Goal: Check status: Check status

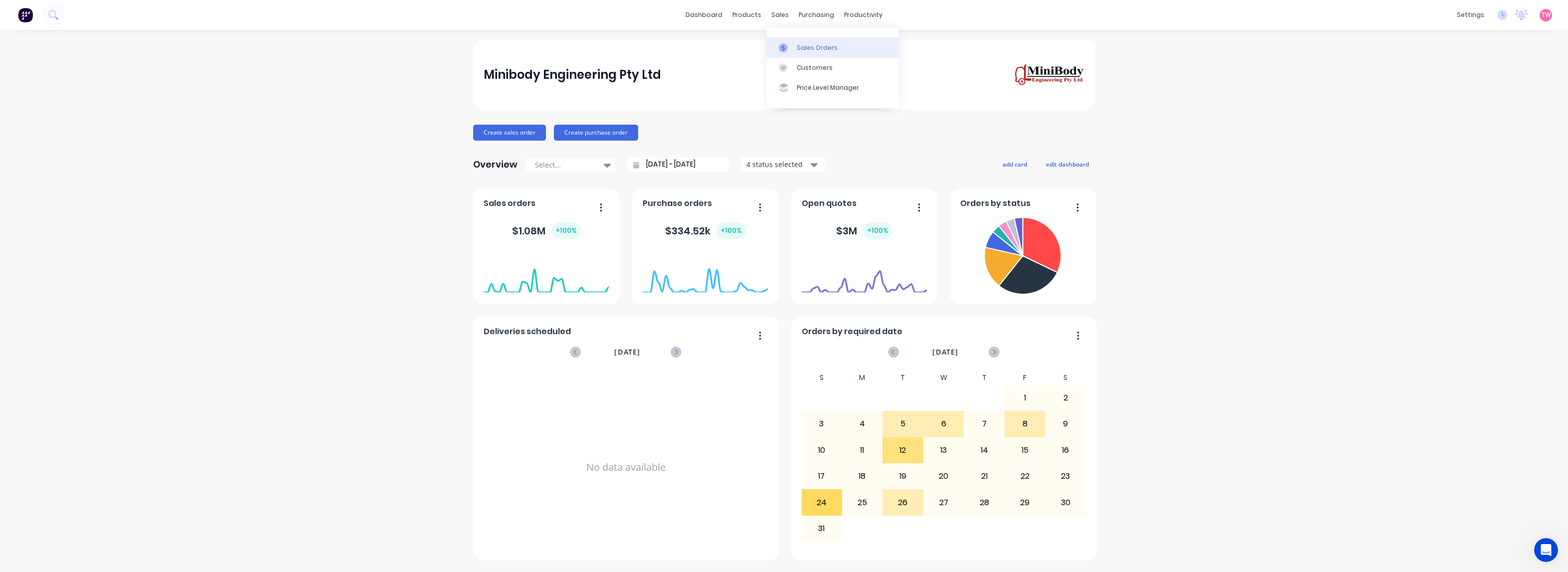
scroll to position [931, 0]
click at [814, 43] on div "Sales Orders" at bounding box center [817, 48] width 41 height 9
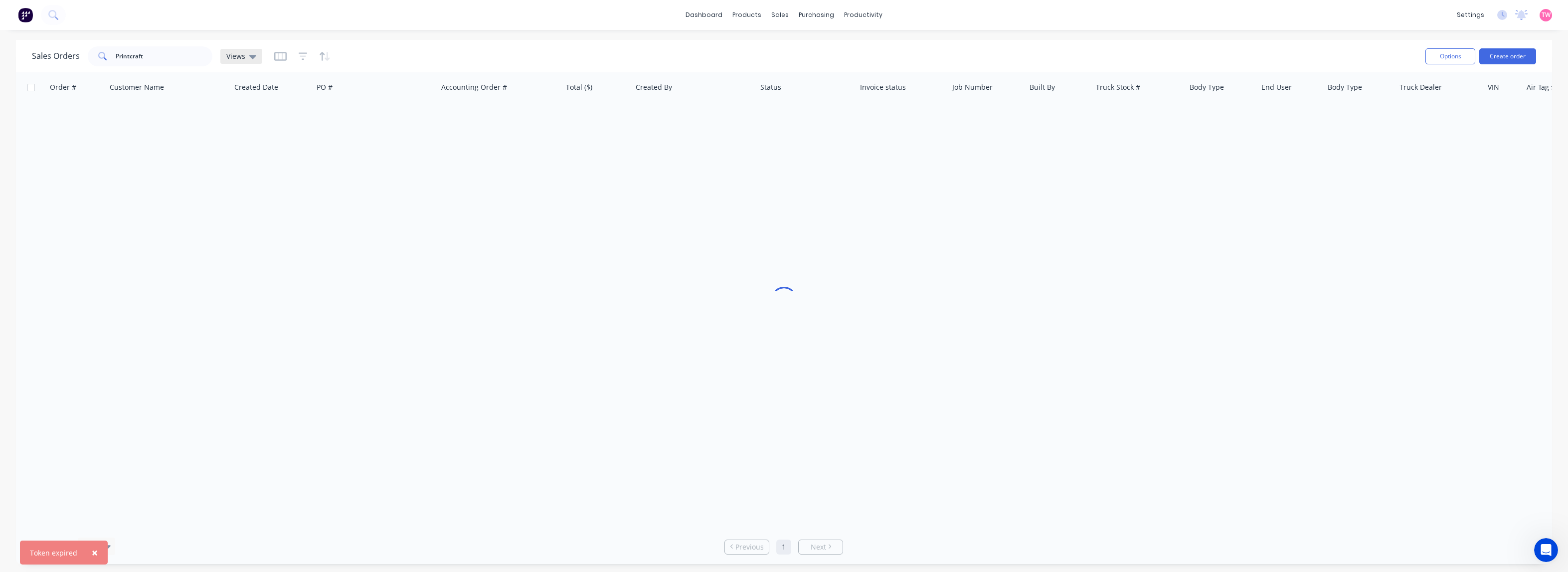
click at [250, 54] on icon at bounding box center [253, 57] width 7 height 11
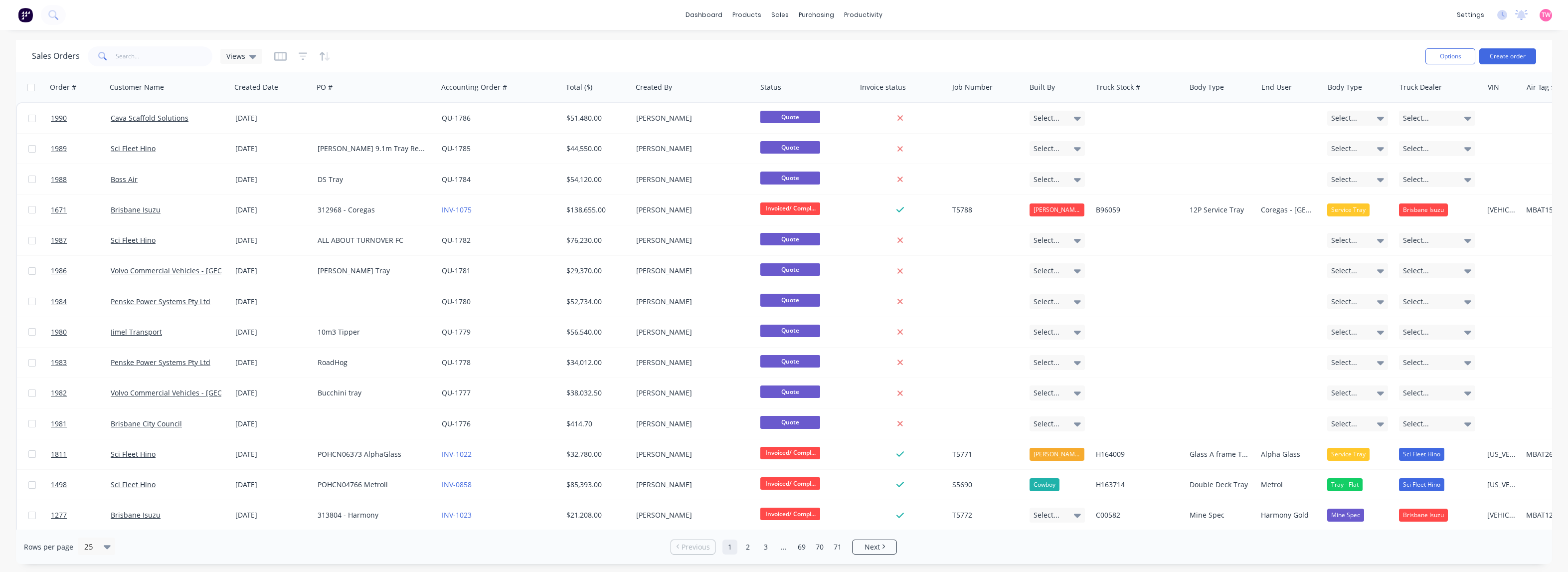
click at [252, 48] on div "Sales Orders Views" at bounding box center [147, 56] width 230 height 20
click at [255, 55] on div "Views" at bounding box center [241, 56] width 42 height 15
click at [257, 217] on button "Not Invoiced" at bounding box center [281, 221] width 114 height 12
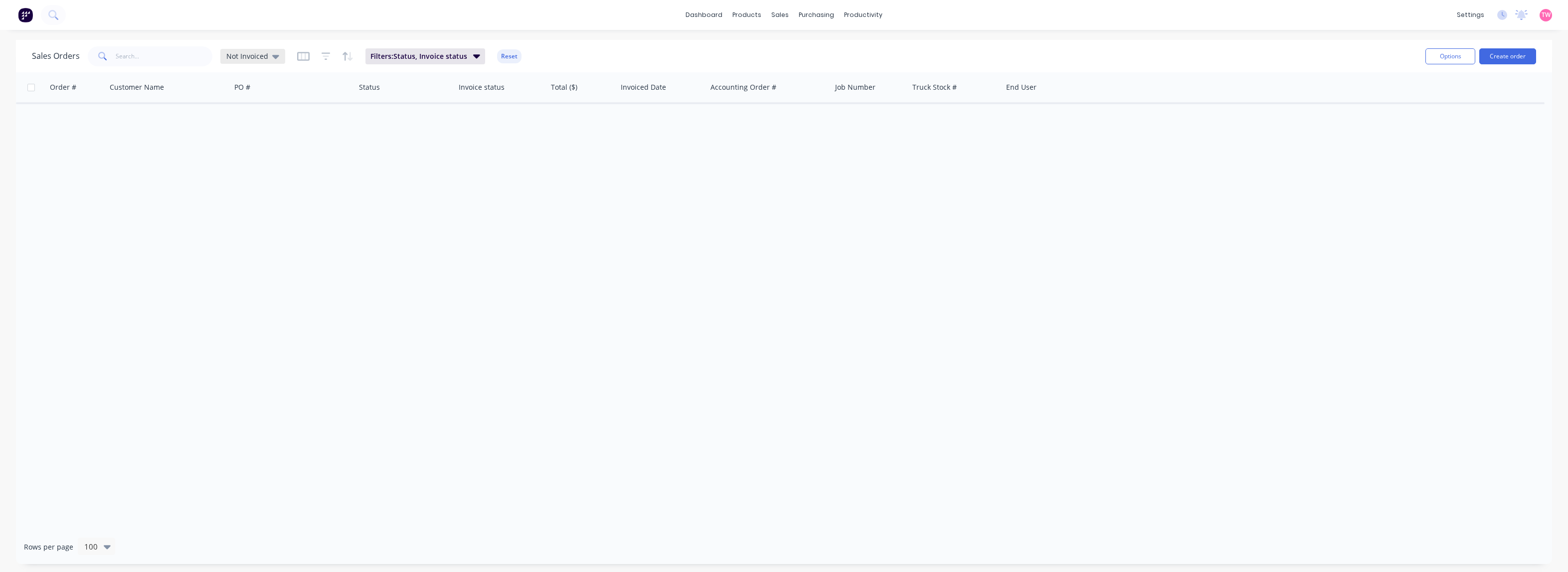
click at [273, 57] on icon at bounding box center [275, 57] width 7 height 4
click at [257, 219] on button "Not Invoiced" at bounding box center [281, 221] width 114 height 12
click at [178, 56] on input "text" at bounding box center [164, 56] width 97 height 20
type input "b"
click at [121, 58] on input "text" at bounding box center [164, 56] width 97 height 20
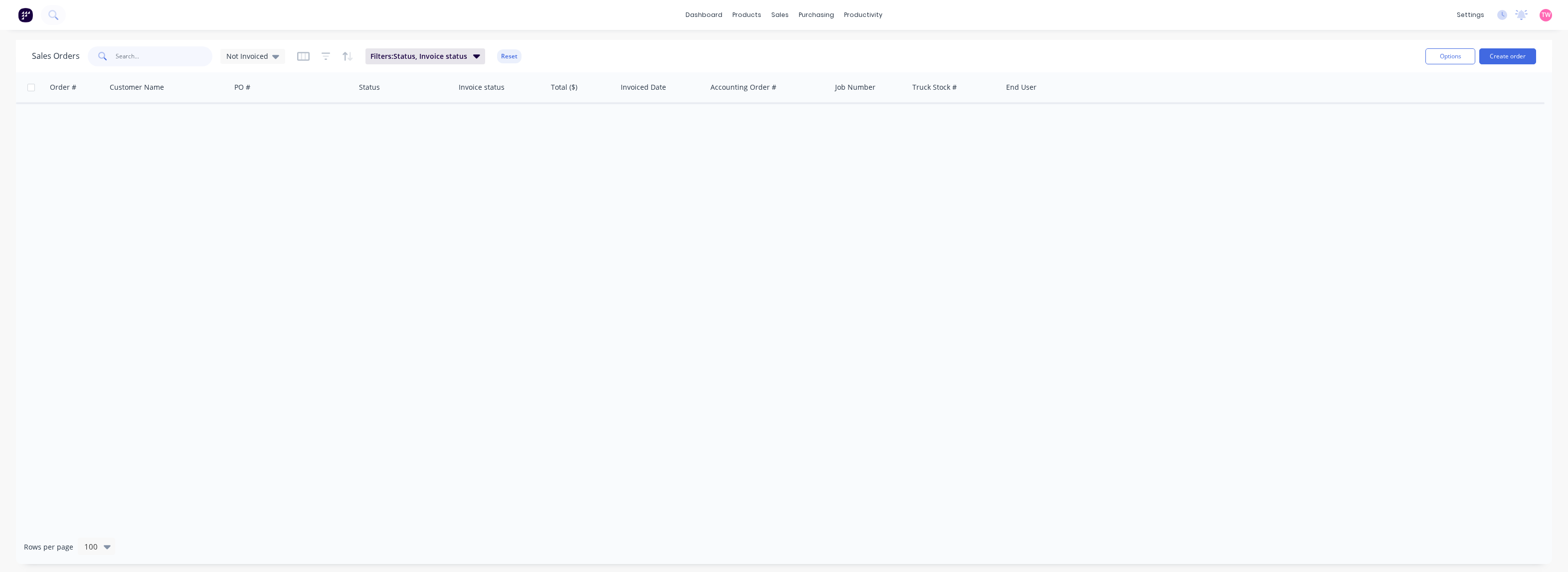
click at [140, 57] on input "text" at bounding box center [164, 56] width 97 height 20
type input "S"
drag, startPoint x: 730, startPoint y: 188, endPoint x: 712, endPoint y: 153, distance: 39.4
click at [730, 188] on div "Order # Customer Name PO # Status Invoice status Total ($) Invoiced Date Accoun…" at bounding box center [784, 301] width 1536 height 457
click at [195, 56] on input "text" at bounding box center [164, 56] width 97 height 20
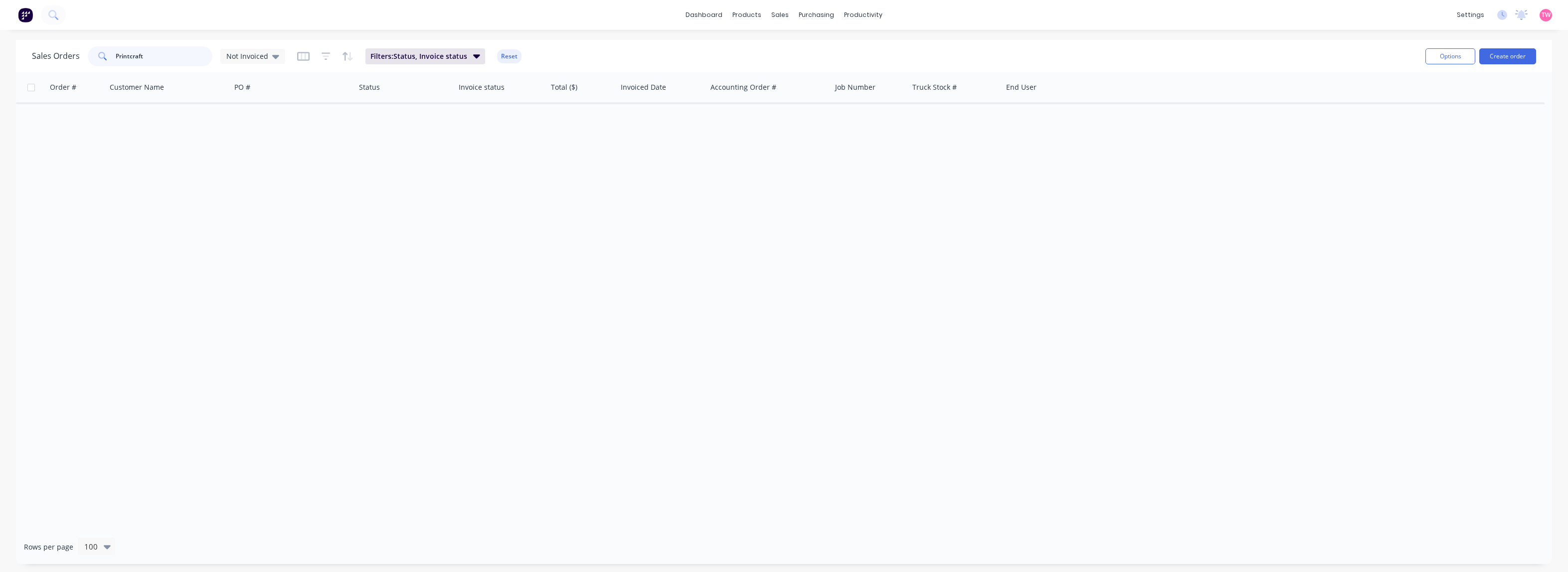
click at [128, 54] on input "Printcraft" at bounding box center [164, 56] width 97 height 20
click at [275, 55] on icon at bounding box center [275, 57] width 7 height 4
click at [261, 141] on button "None (Default)" at bounding box center [281, 141] width 114 height 12
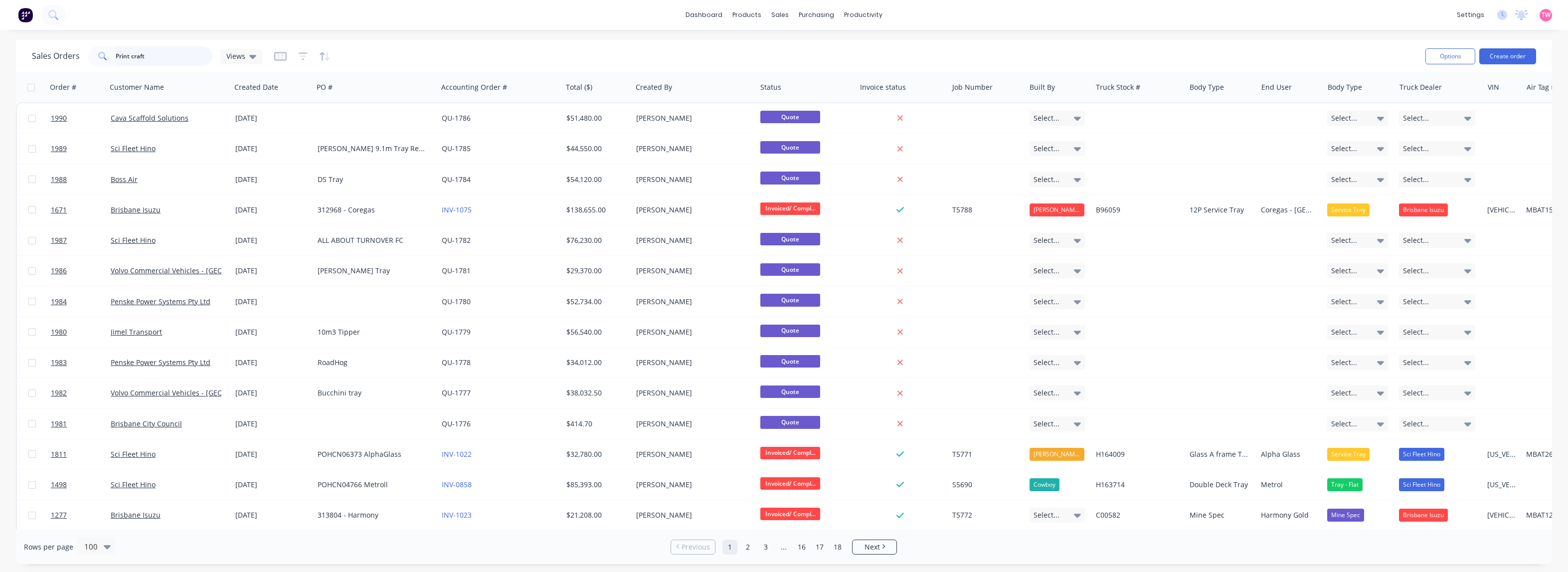
click at [147, 54] on input "Print craft" at bounding box center [164, 56] width 97 height 20
click at [131, 54] on input "Print craft" at bounding box center [164, 56] width 97 height 20
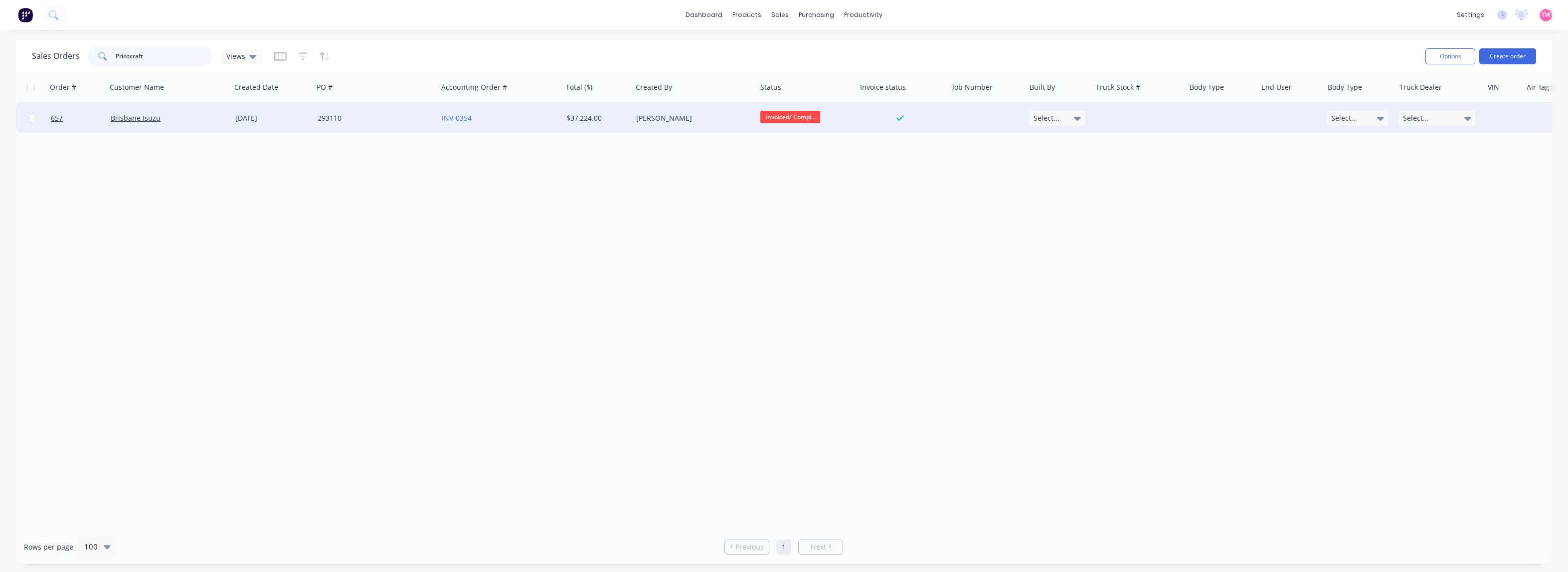
type input "Printcraft"
click at [191, 122] on div "Brisbane Isuzu" at bounding box center [169, 118] width 125 height 30
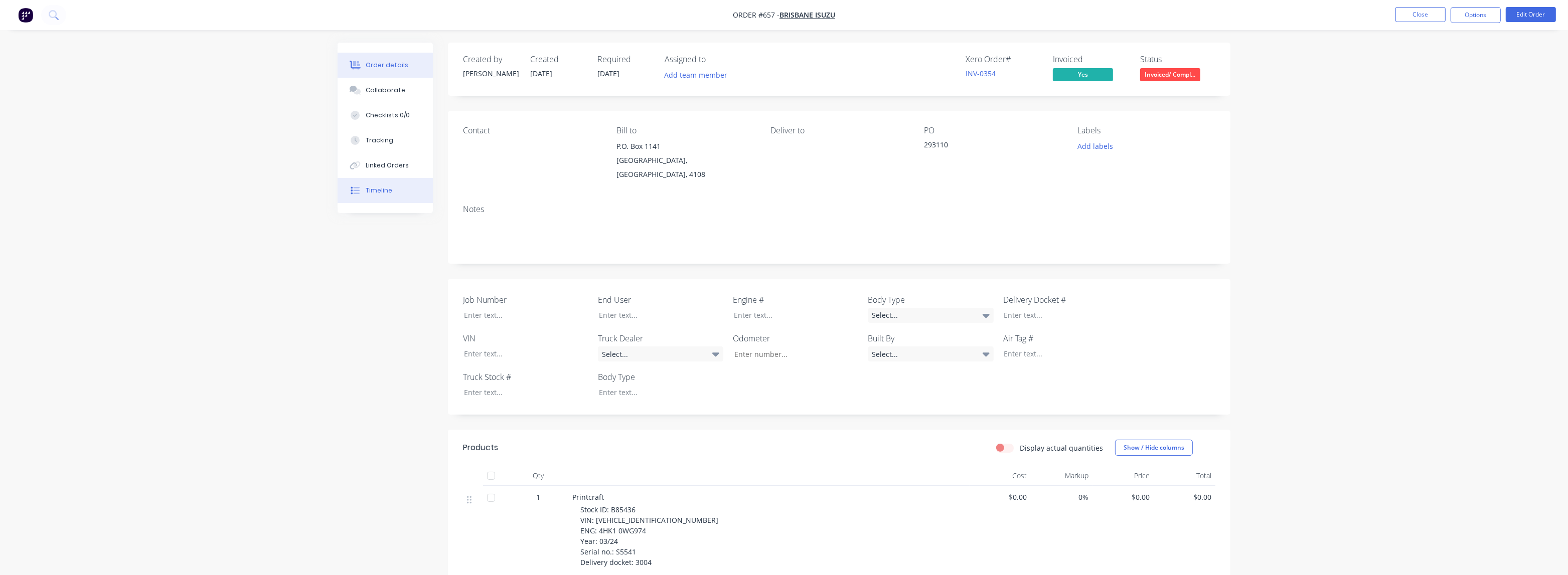
click at [379, 192] on div "Timeline" at bounding box center [379, 190] width 26 height 9
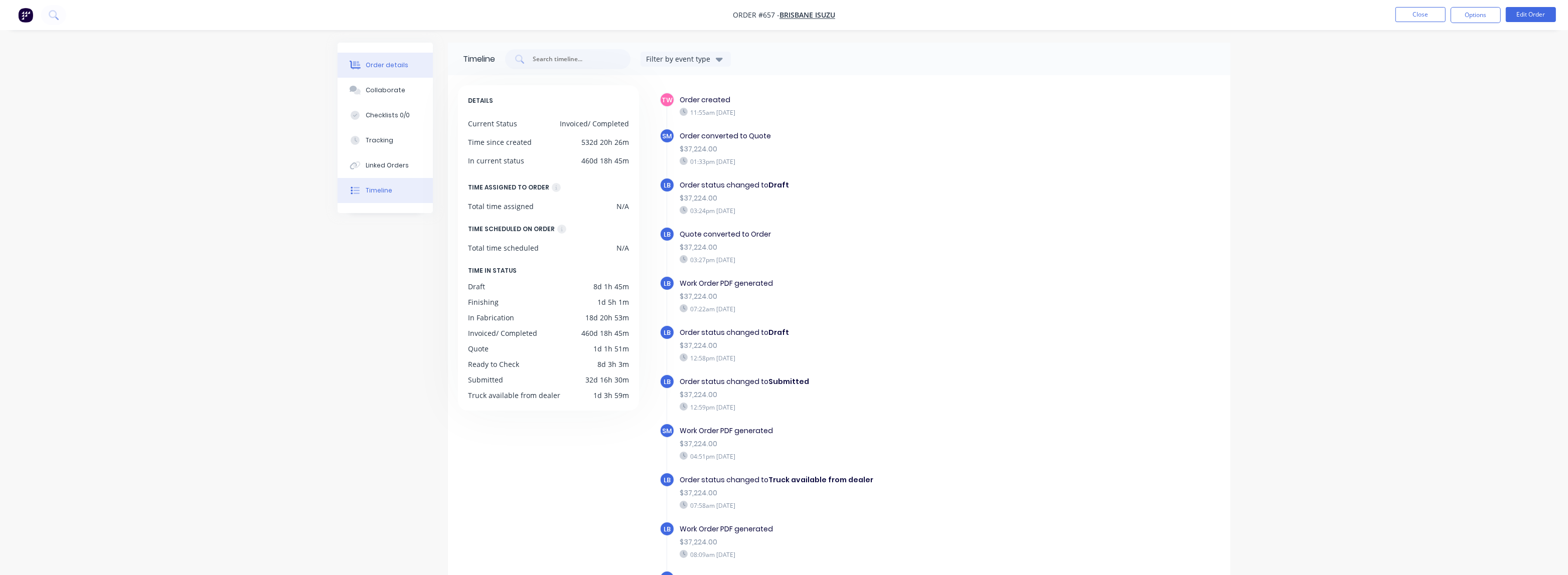
click at [394, 61] on div "Order details" at bounding box center [387, 65] width 43 height 9
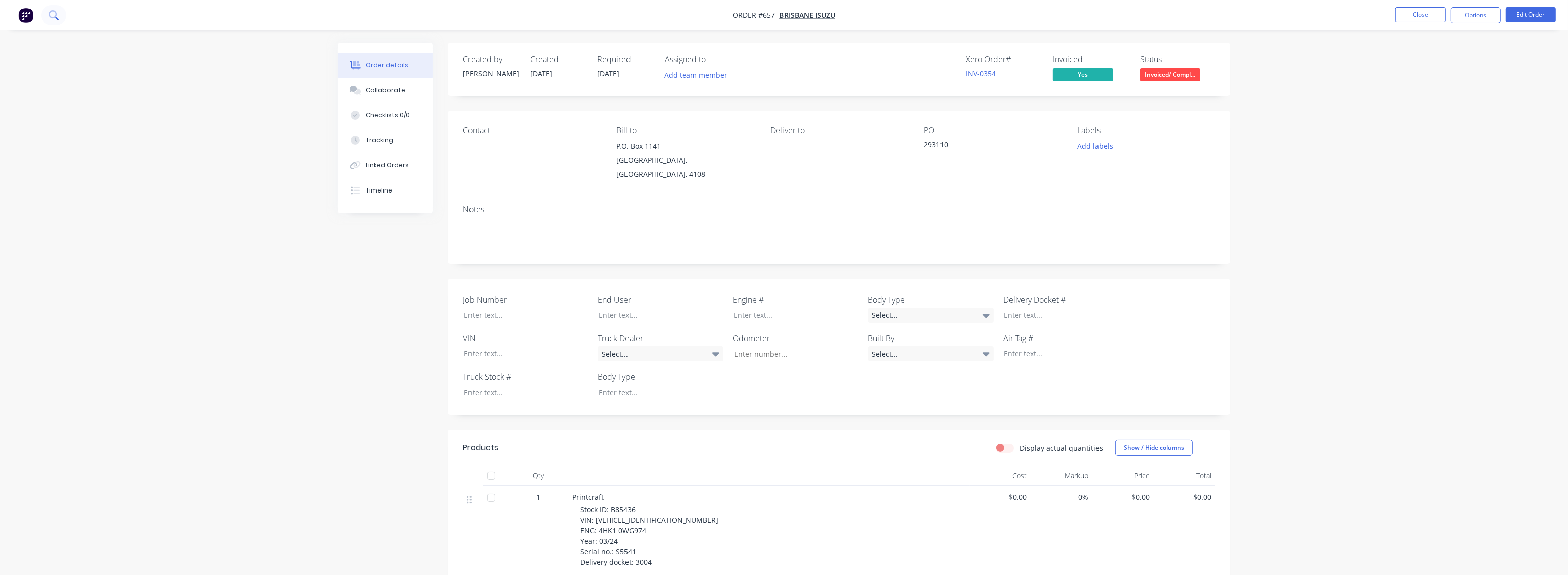
click at [46, 15] on button at bounding box center [53, 15] width 25 height 20
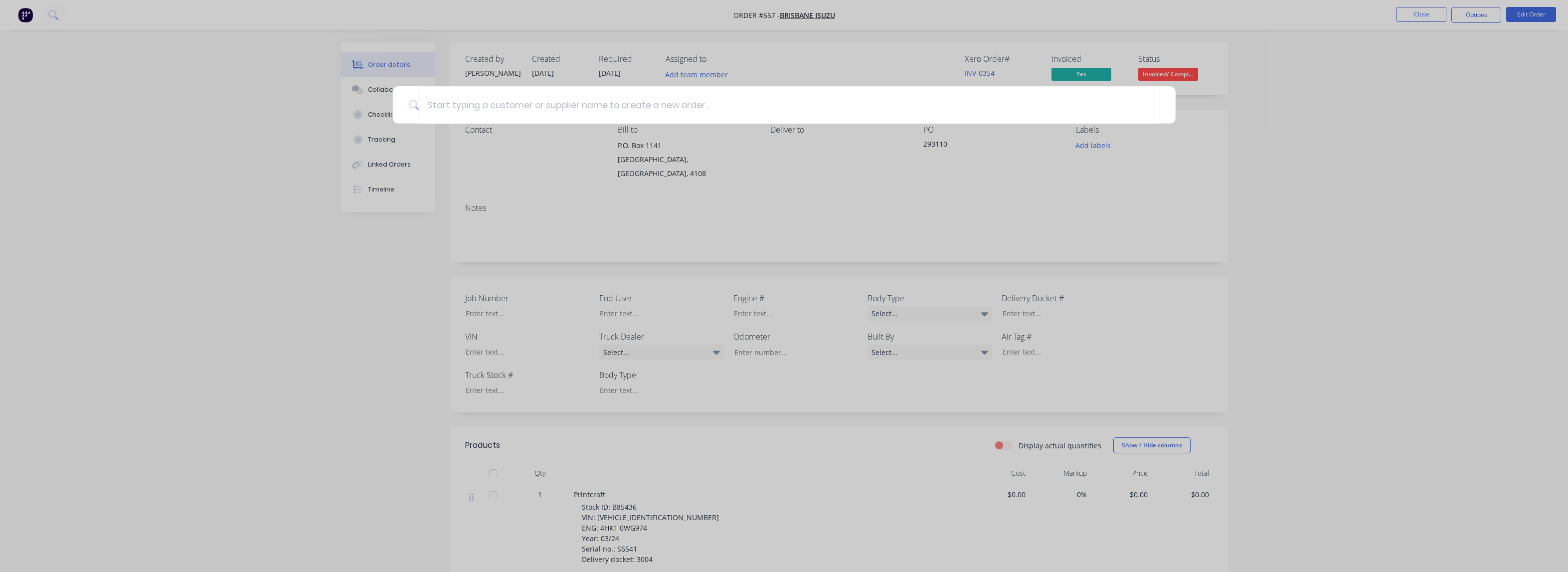
click at [1438, 147] on div at bounding box center [784, 286] width 1568 height 572
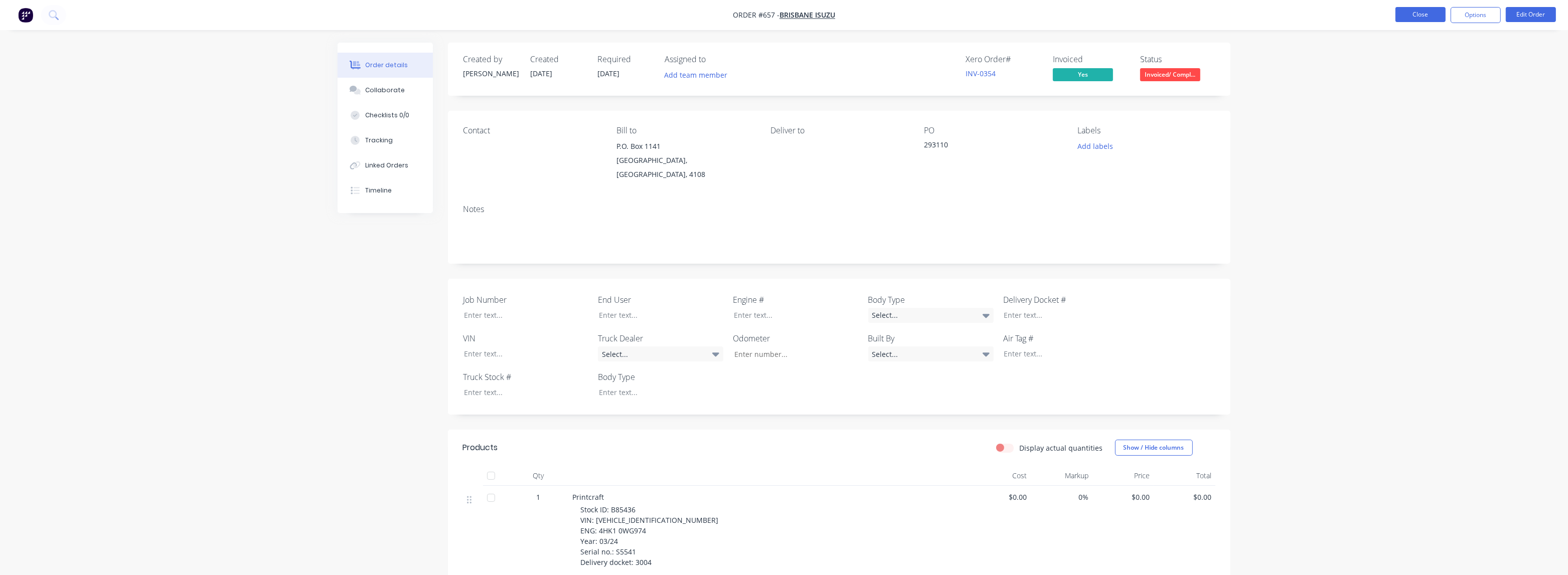
click at [1418, 9] on button "Close" at bounding box center [1421, 14] width 50 height 15
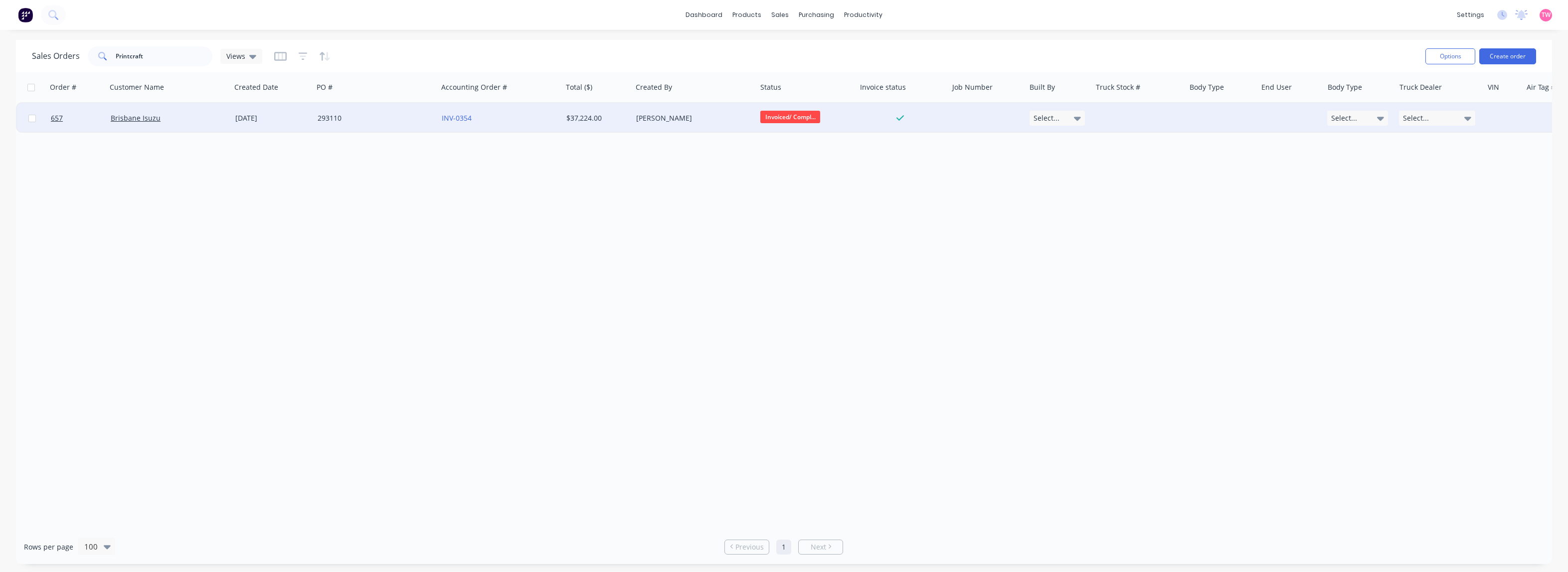
click at [191, 118] on div "Brisbane Isuzu" at bounding box center [166, 118] width 111 height 10
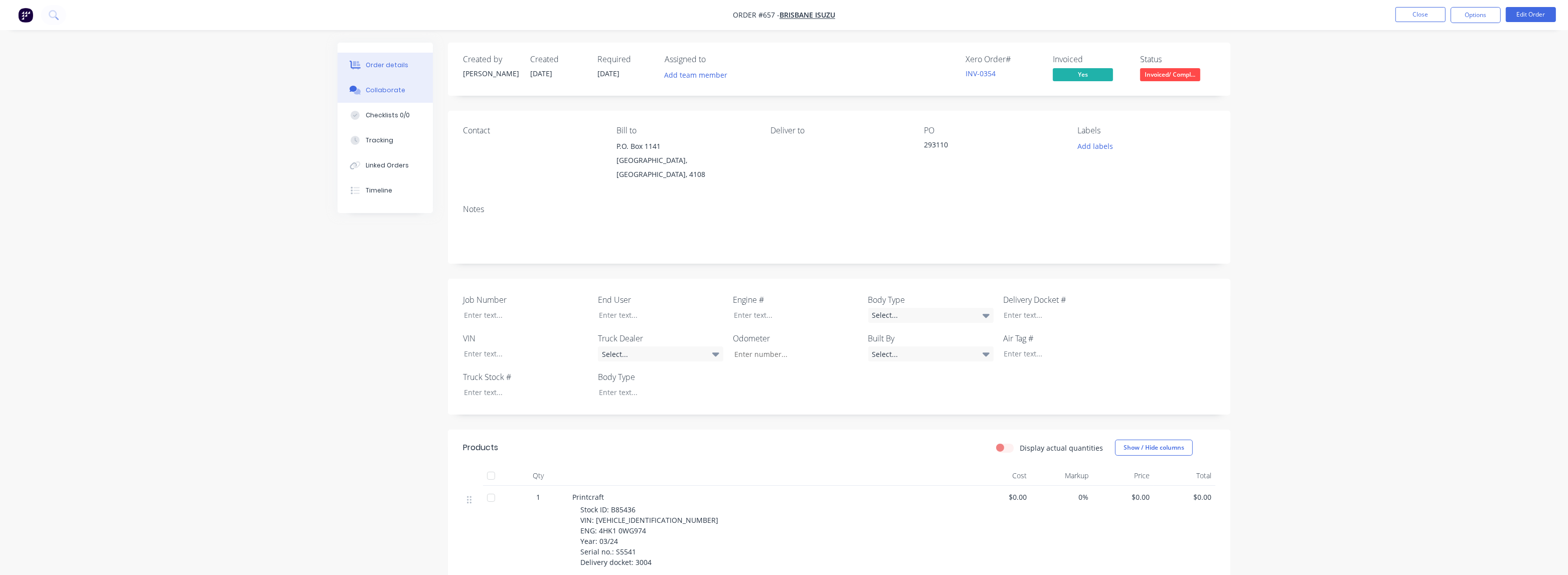
click at [387, 87] on div "Collaborate" at bounding box center [385, 90] width 40 height 9
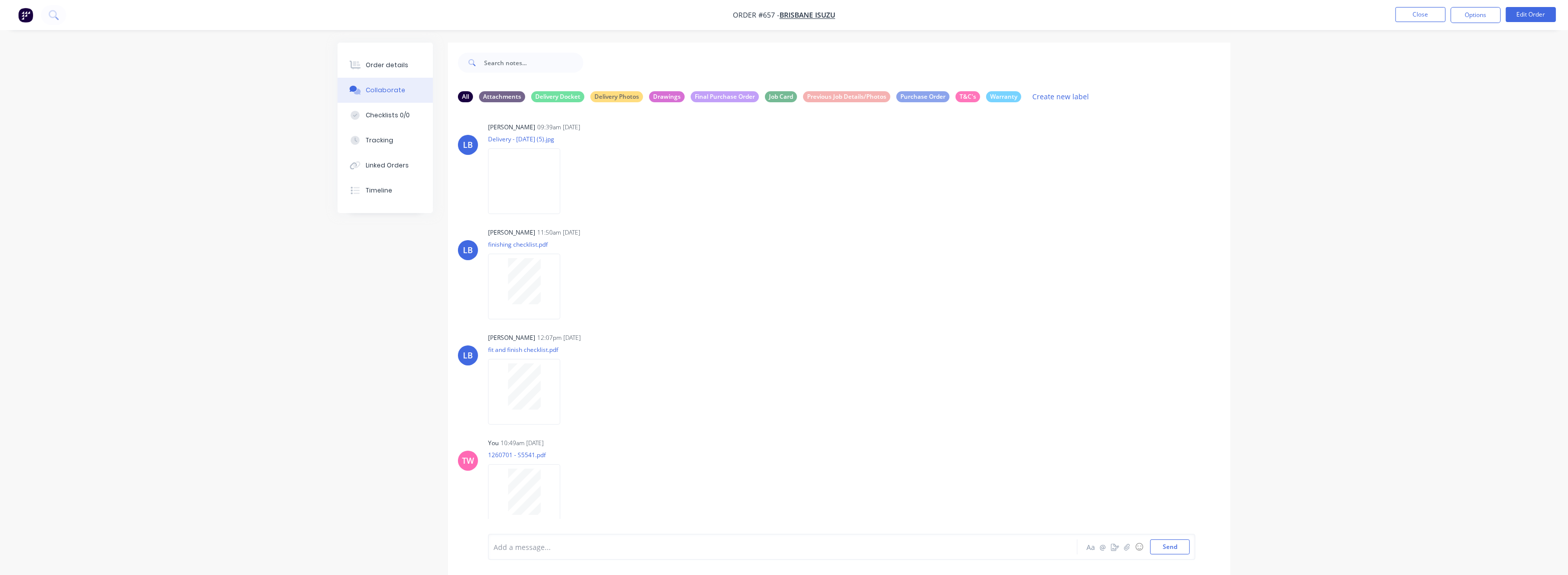
scroll to position [3110, 0]
click at [385, 191] on div "Timeline" at bounding box center [379, 190] width 26 height 9
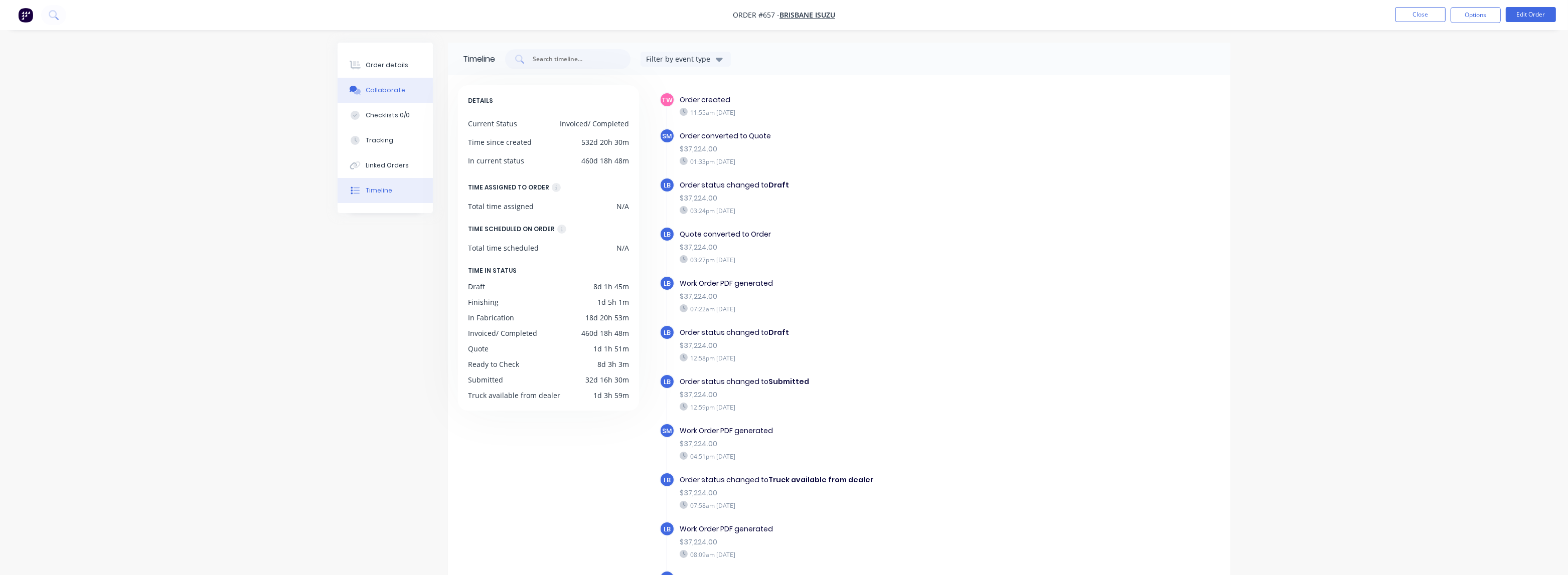
click at [383, 93] on div "Collaborate" at bounding box center [385, 90] width 40 height 9
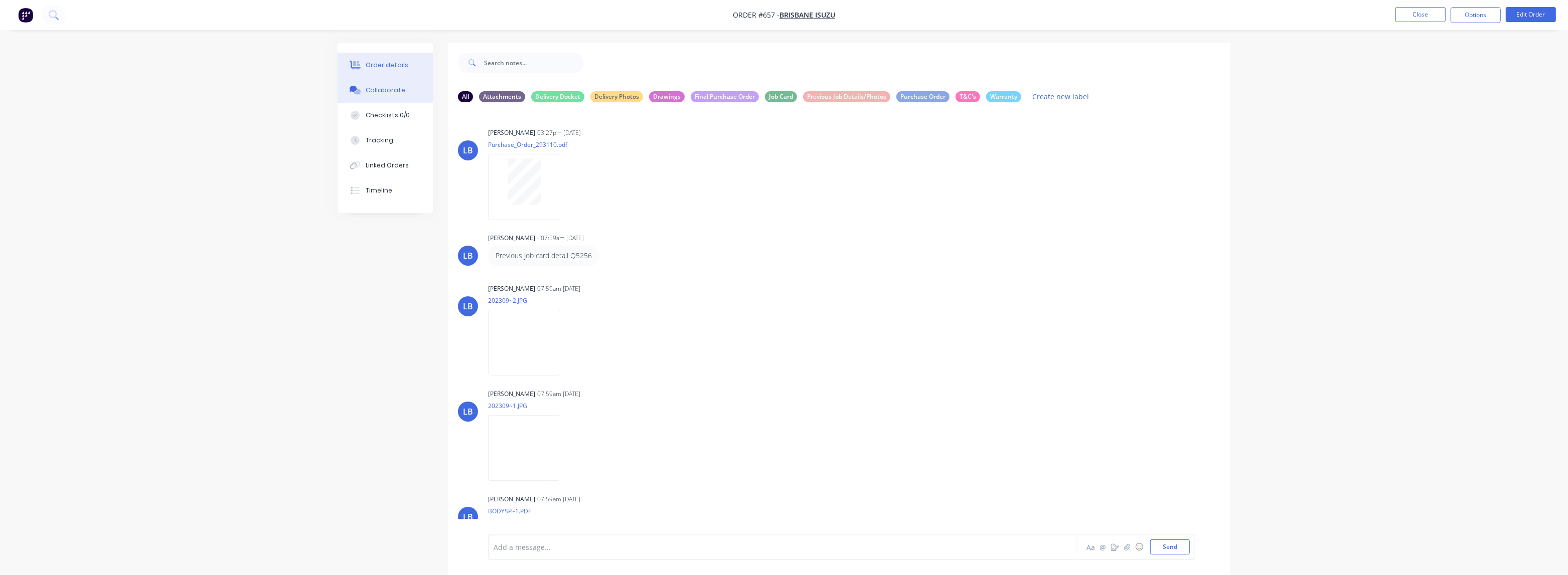
click at [394, 70] on button "Order details" at bounding box center [385, 65] width 96 height 25
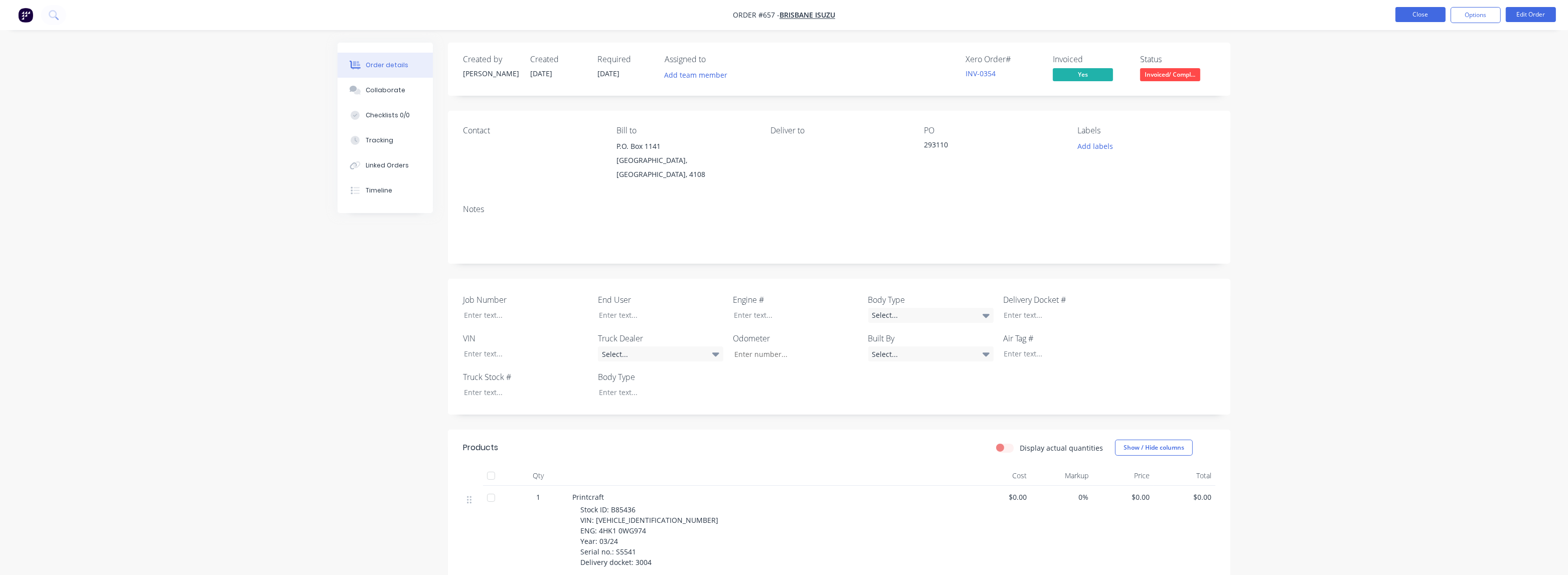
click at [1427, 18] on button "Close" at bounding box center [1421, 14] width 50 height 15
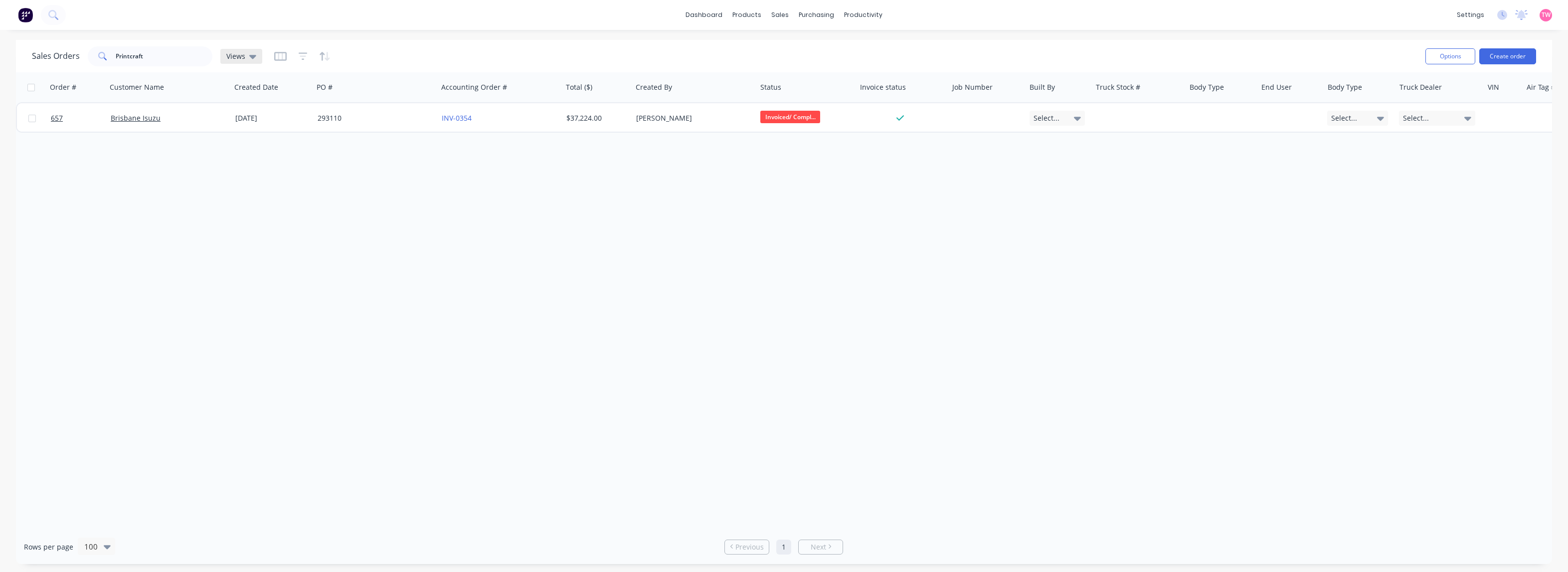
click at [253, 57] on icon at bounding box center [253, 57] width 7 height 4
click at [263, 202] on button "Invoiced/Completed" at bounding box center [281, 200] width 114 height 12
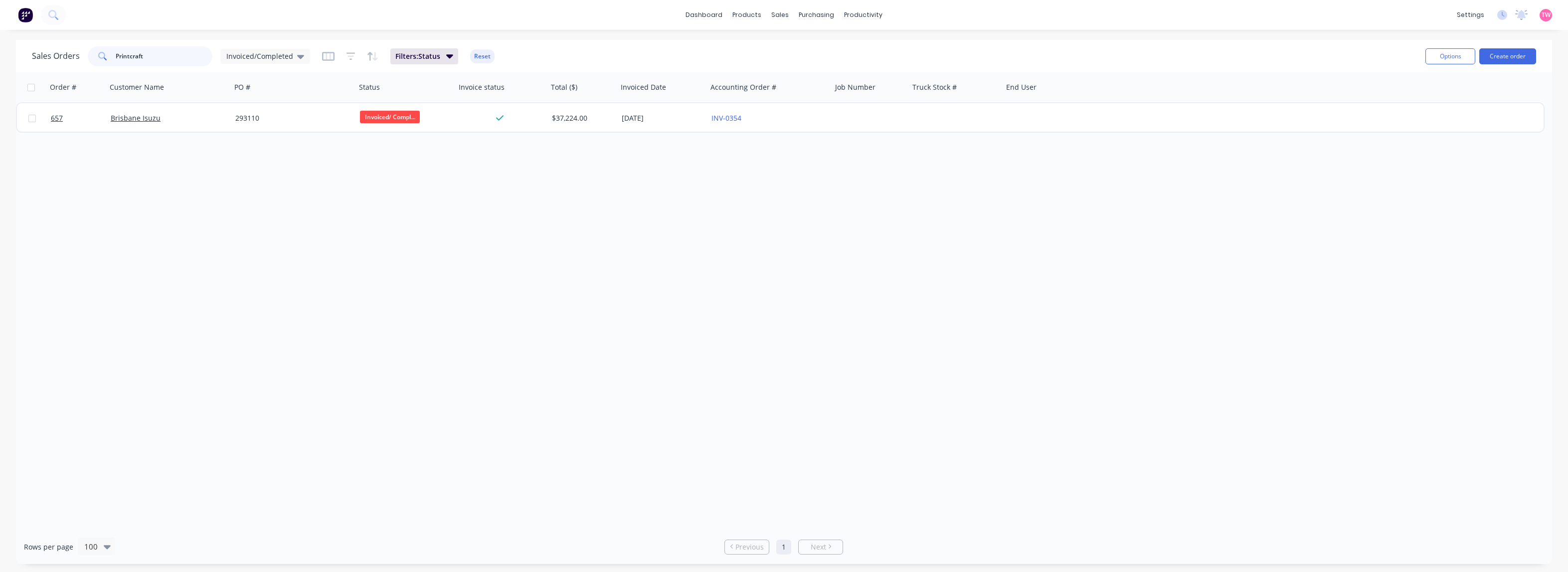
drag, startPoint x: 156, startPoint y: 58, endPoint x: 99, endPoint y: 56, distance: 57.0
click at [102, 57] on div "Printcraft" at bounding box center [150, 56] width 125 height 20
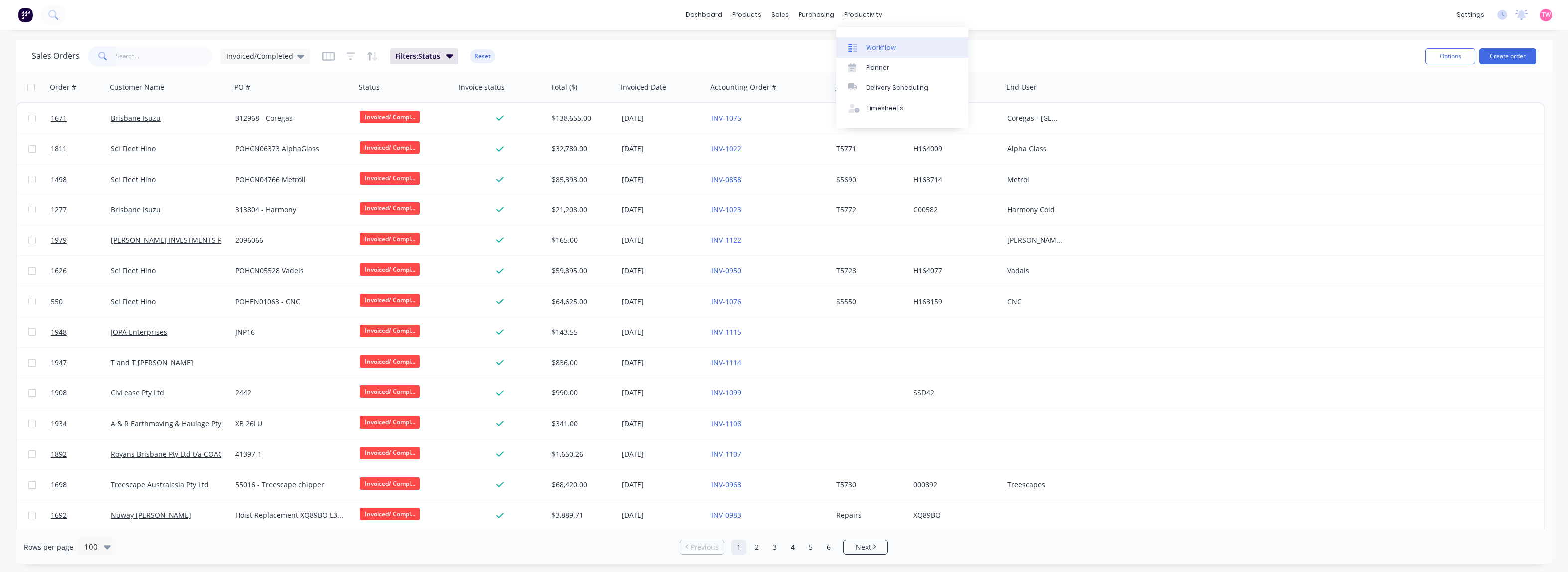
click at [886, 43] on div "Workflow" at bounding box center [881, 48] width 30 height 9
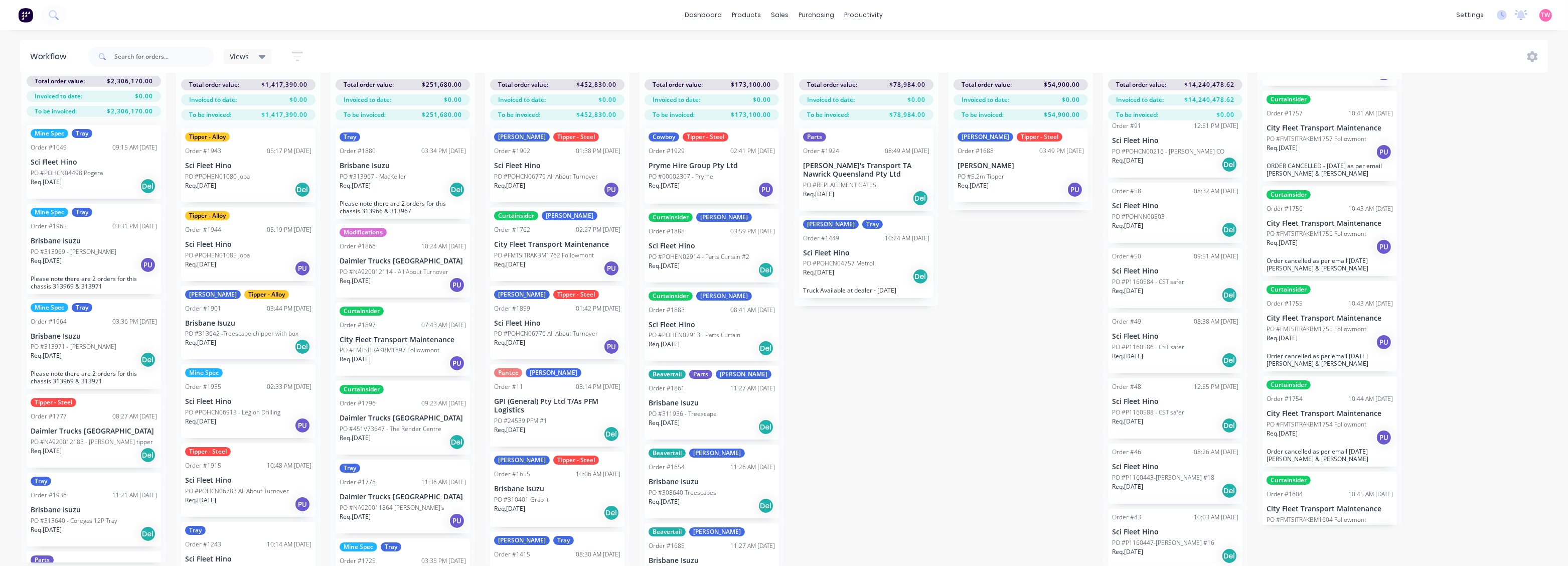
scroll to position [104, 0]
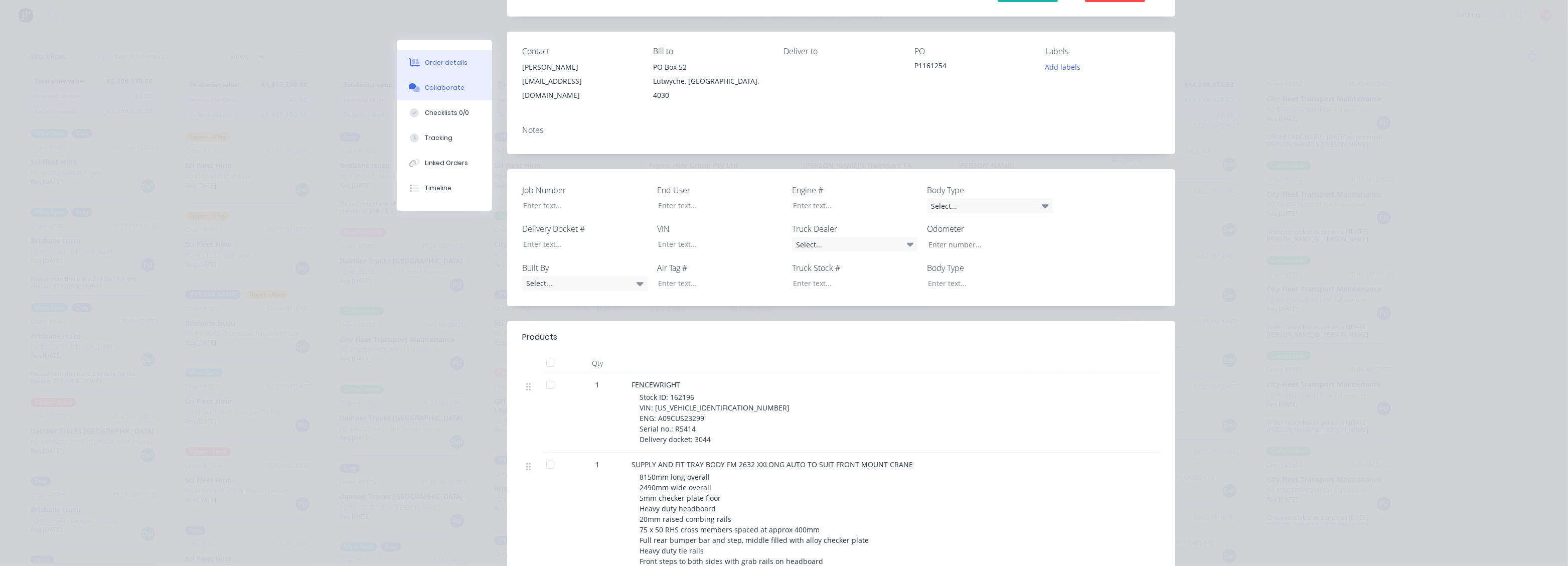
click at [429, 86] on div "Collaborate" at bounding box center [445, 88] width 40 height 9
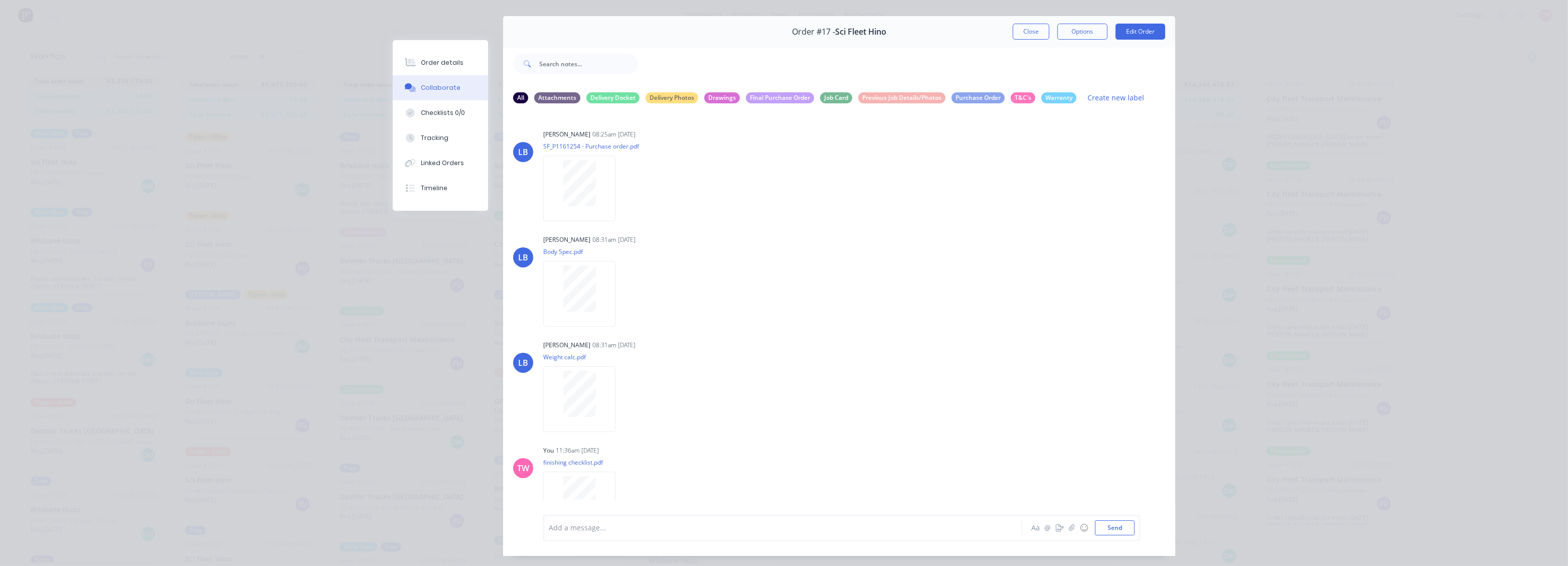
scroll to position [0, 0]
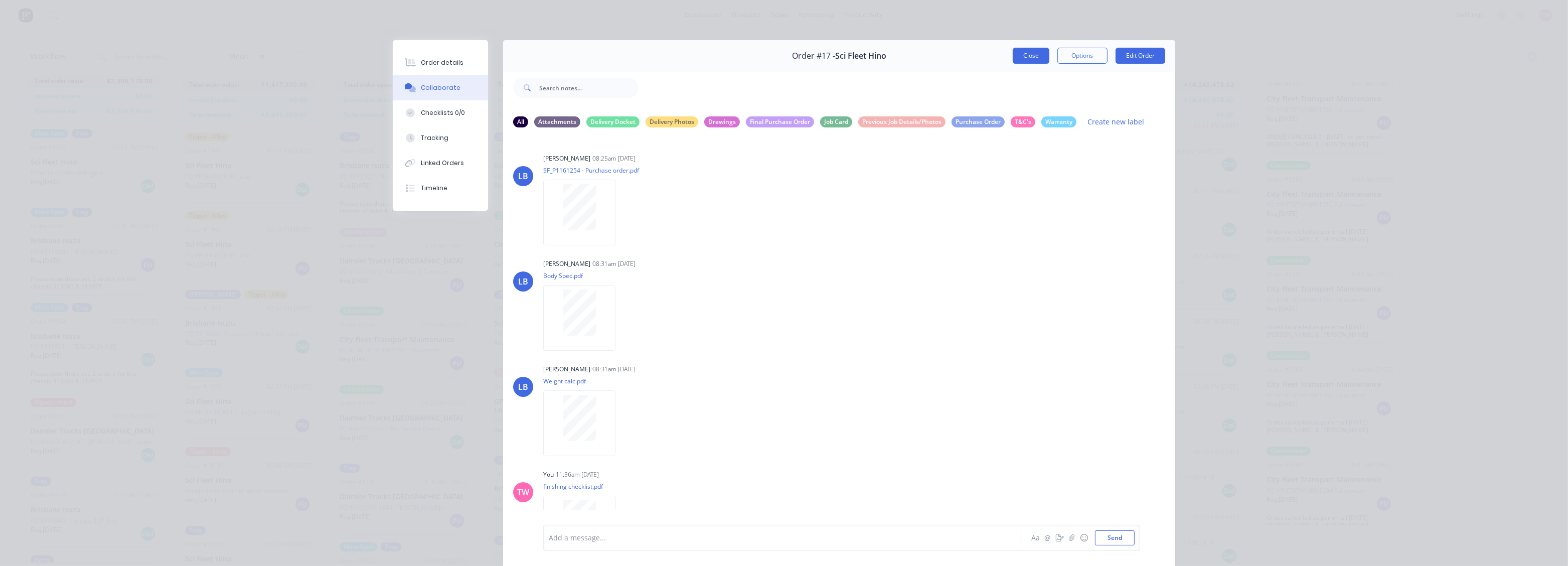
click at [1027, 56] on button "Close" at bounding box center [1031, 56] width 37 height 16
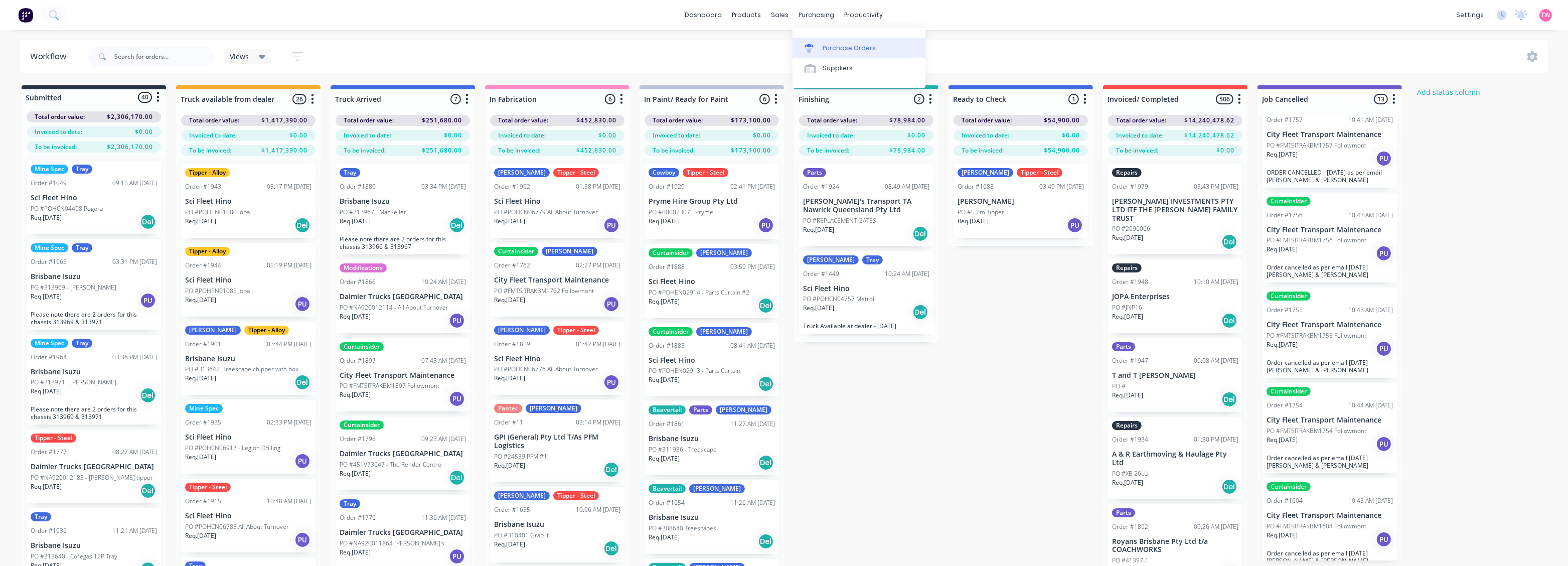
click at [856, 46] on div "Purchase Orders" at bounding box center [849, 48] width 53 height 9
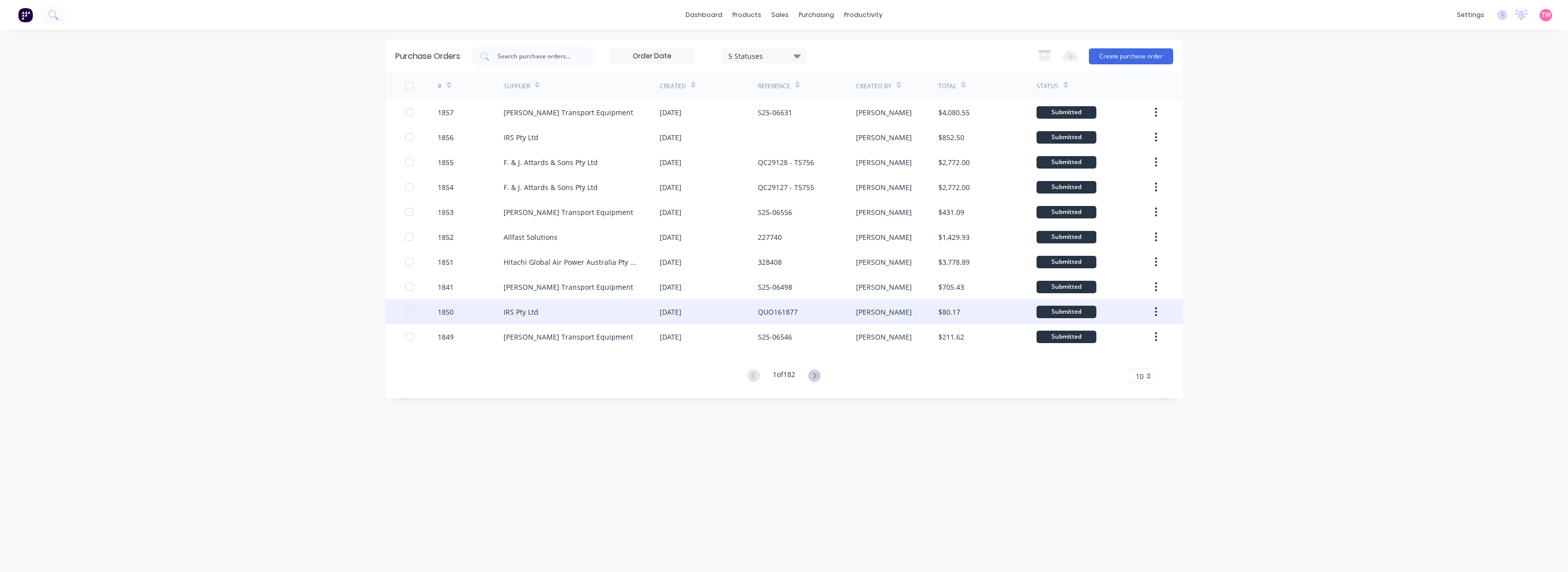
click at [544, 312] on div "IRS Pty Ltd" at bounding box center [581, 311] width 156 height 25
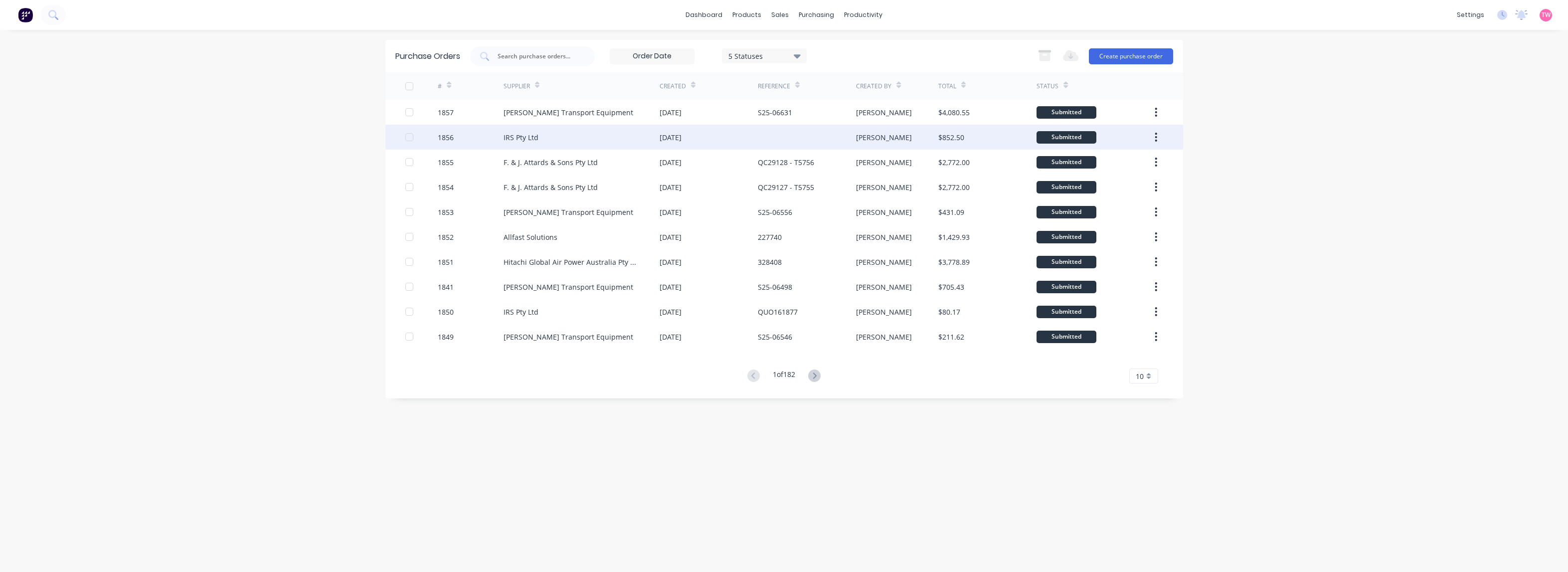
click at [484, 139] on div "1856" at bounding box center [471, 137] width 66 height 25
click at [816, 378] on icon at bounding box center [815, 376] width 4 height 6
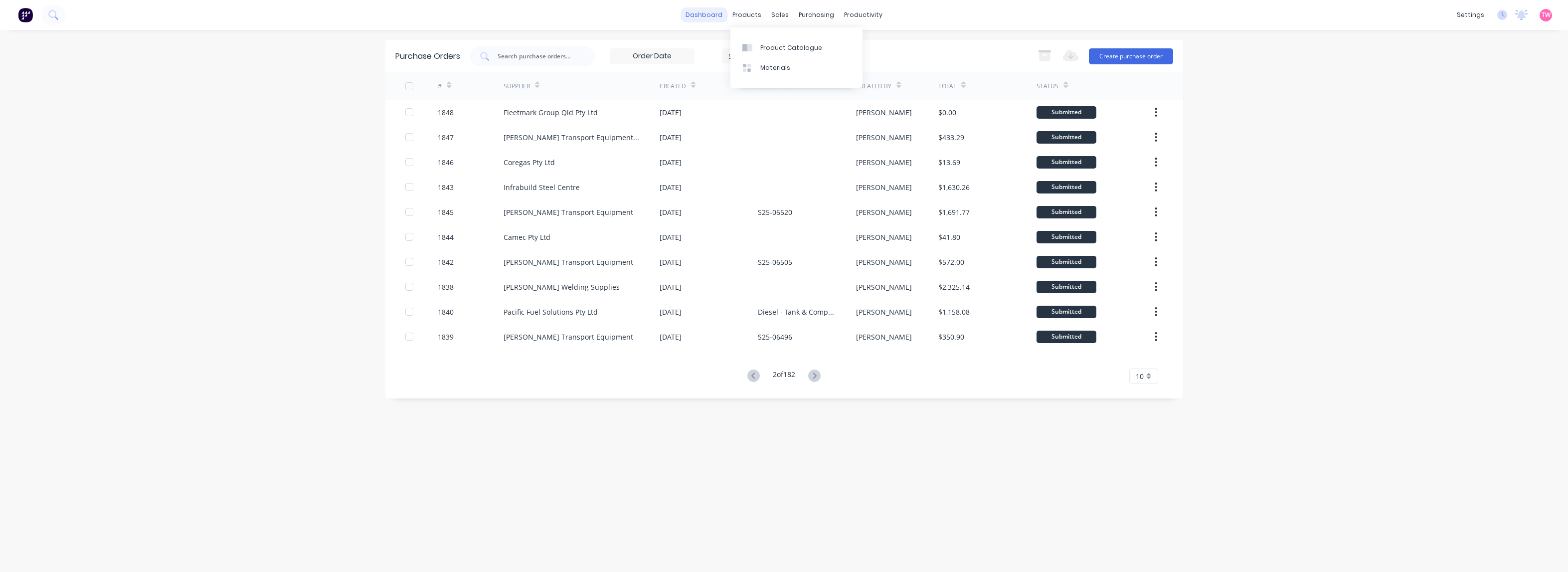
click at [718, 16] on link "dashboard" at bounding box center [704, 15] width 47 height 15
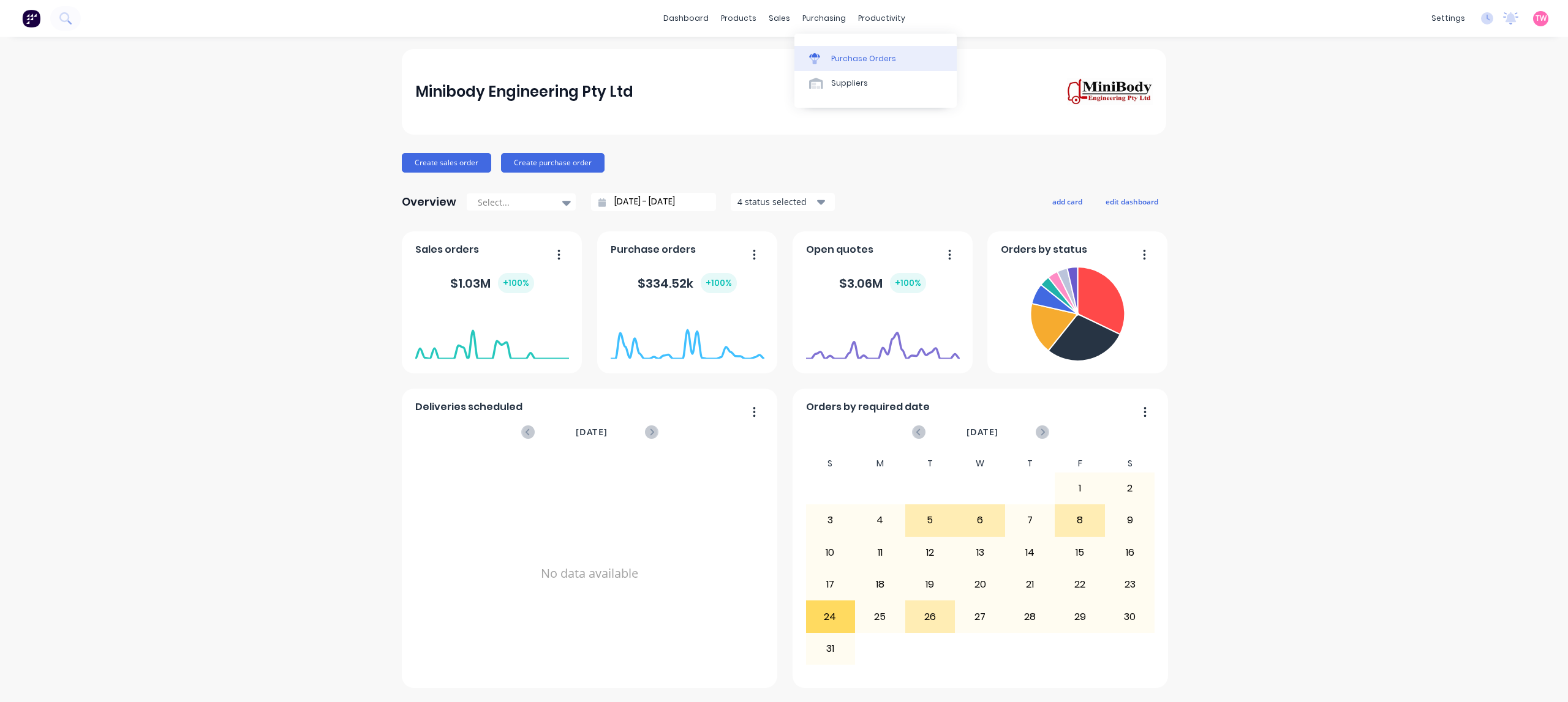
click at [872, 50] on link "Purchase Orders" at bounding box center [875, 58] width 162 height 25
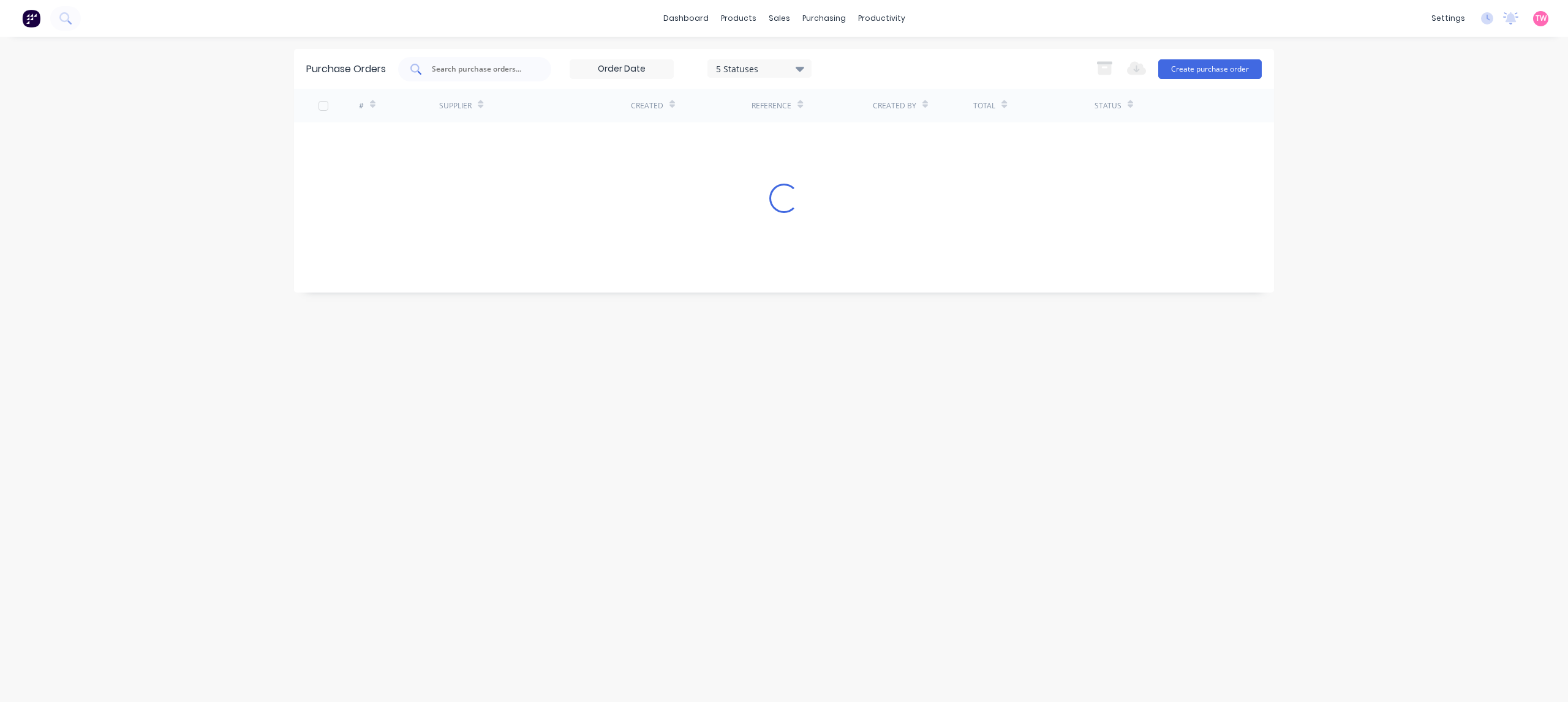
click at [521, 63] on input "text" at bounding box center [482, 69] width 102 height 12
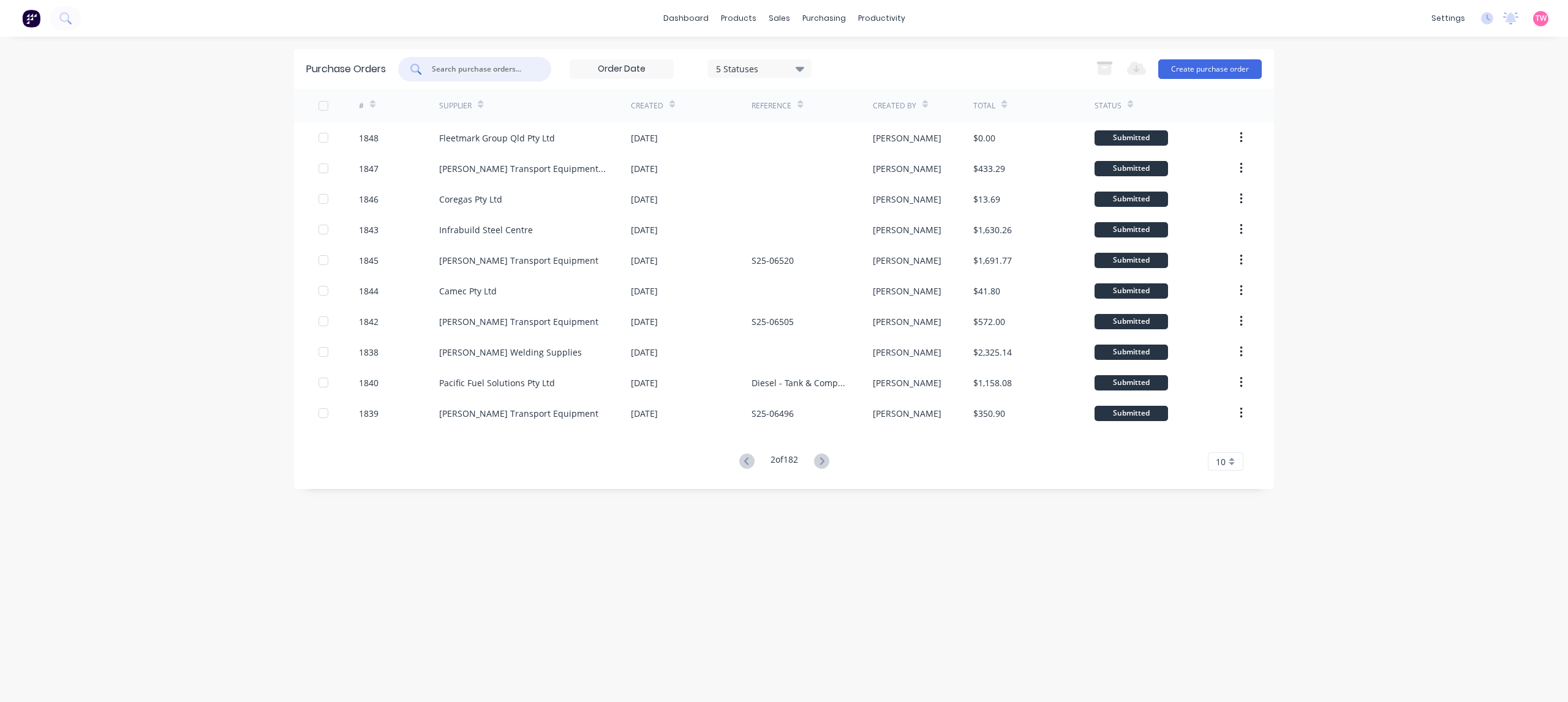
paste input "S25-06631"
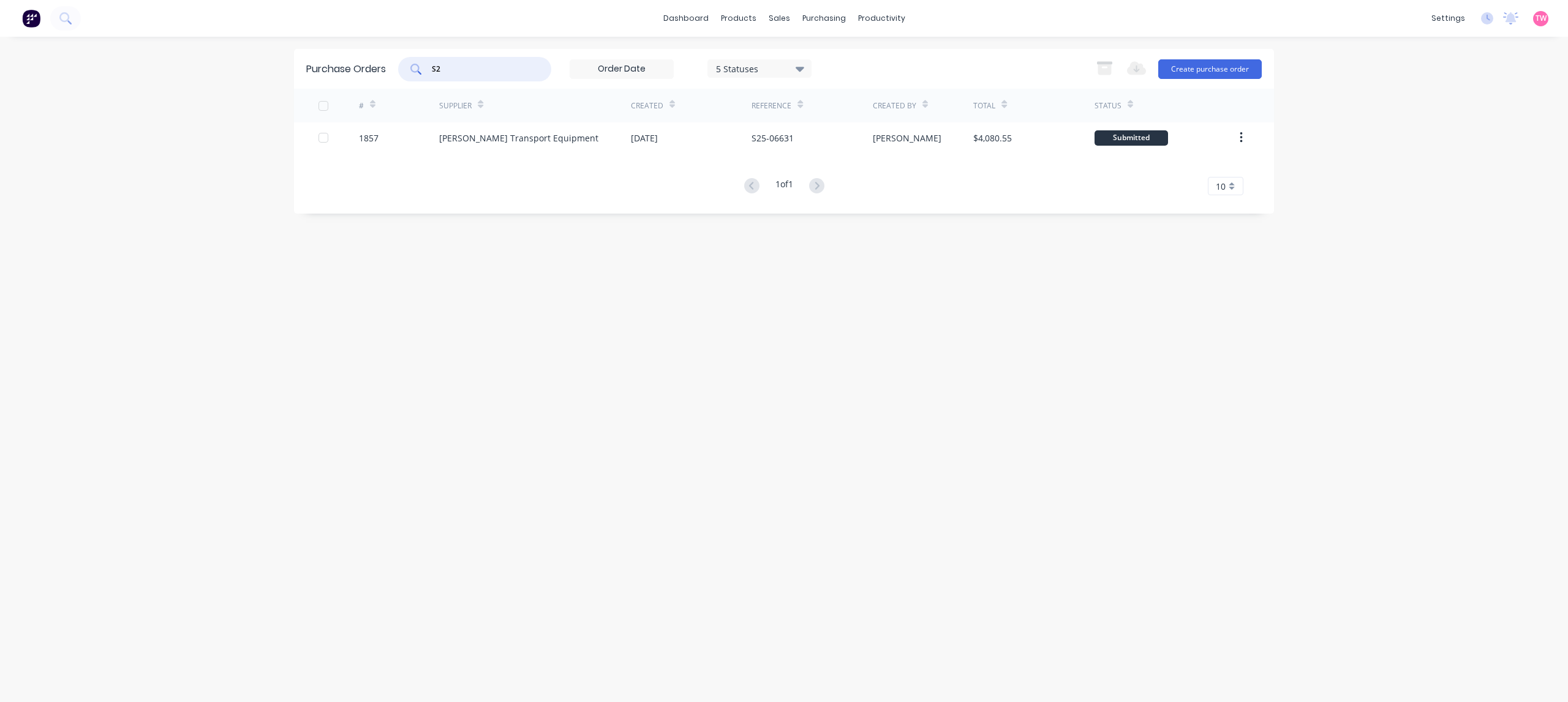
type input "S"
